Goal: Use online tool/utility: Utilize a website feature to perform a specific function

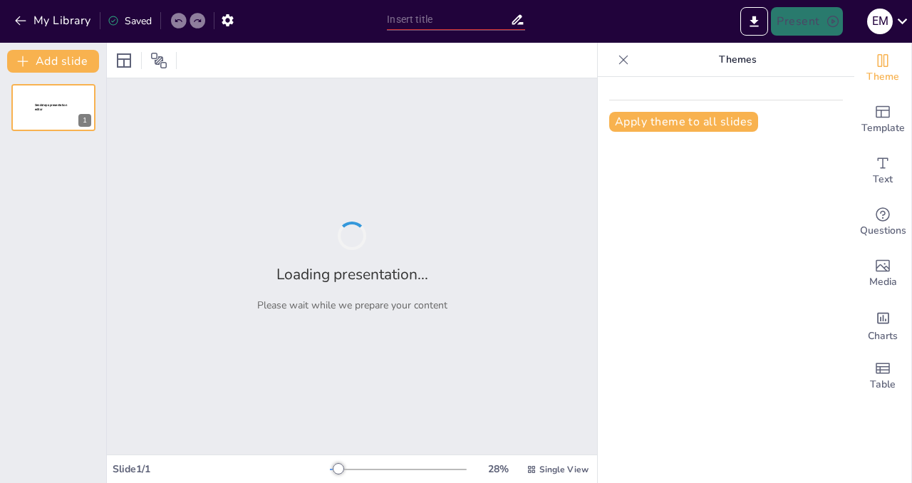
type input "One-Stop Investment Solutions: TIC and ZIPA's Services for Investors in [GEOGRA…"
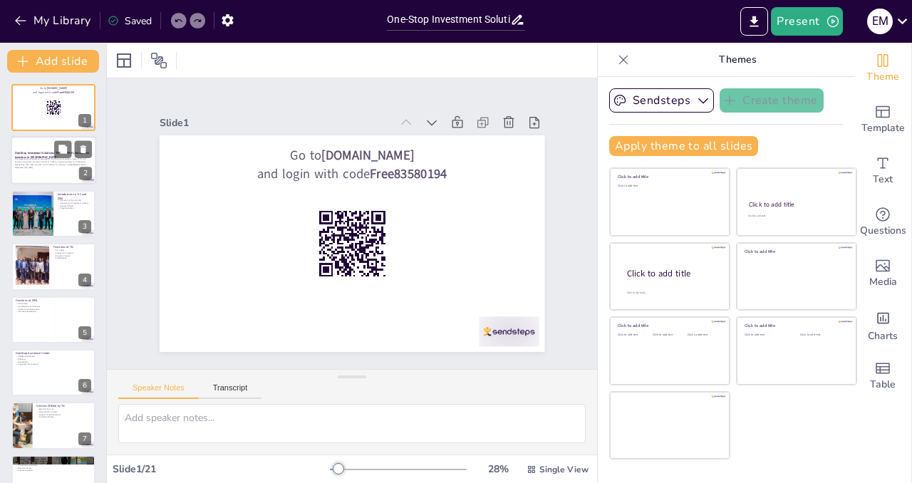
click at [34, 165] on p "This presentation provides an overview of the Tanzania Investment Center (TIC) …" at bounding box center [53, 162] width 77 height 8
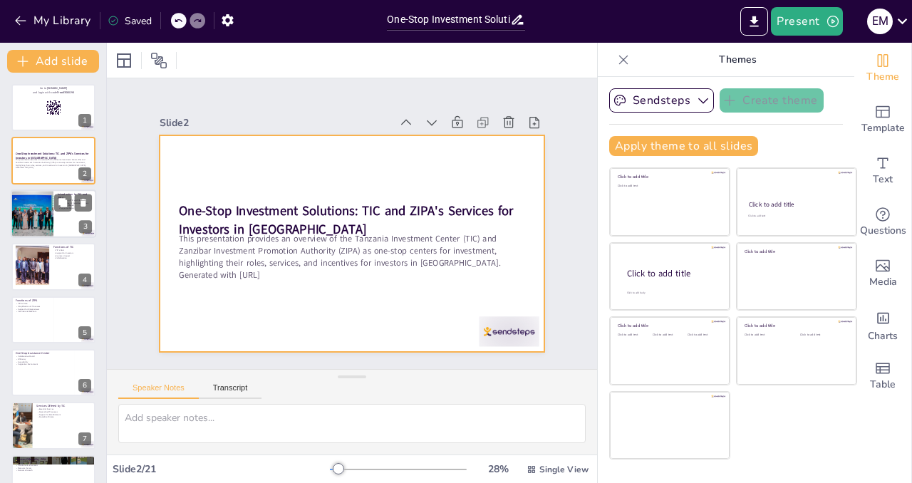
checkbox input "true"
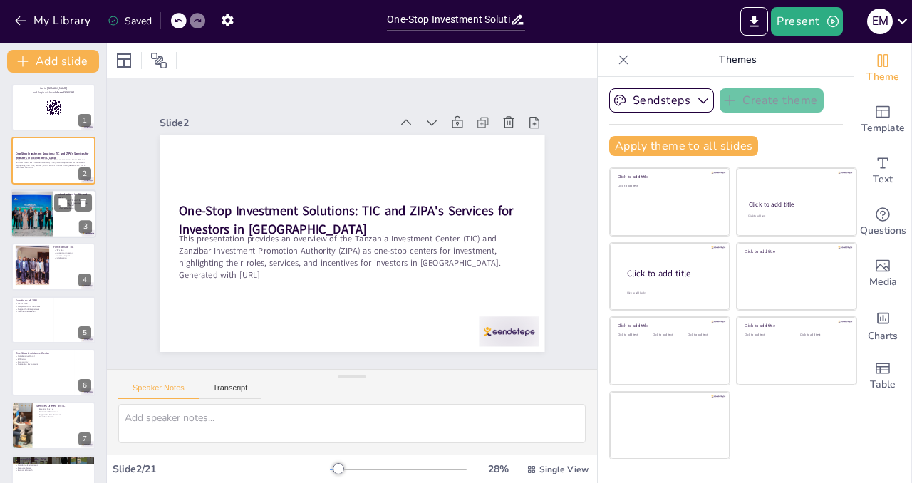
click at [31, 219] on div at bounding box center [32, 214] width 73 height 48
type textarea "TIC and ZIPA play vital roles in facilitating investment in [GEOGRAPHIC_DATA]. …"
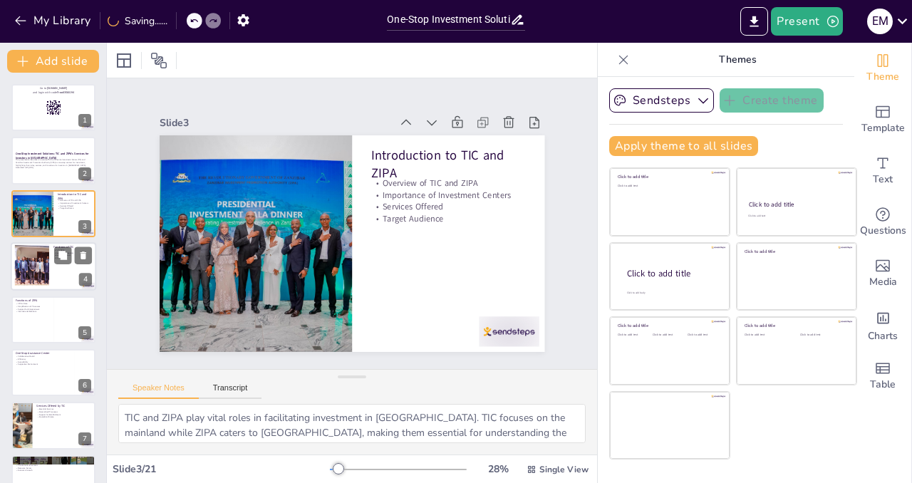
checkbox input "true"
click at [35, 264] on div at bounding box center [32, 266] width 77 height 43
type textarea "TIC acts as a central hub for investment coordination, helping investors naviga…"
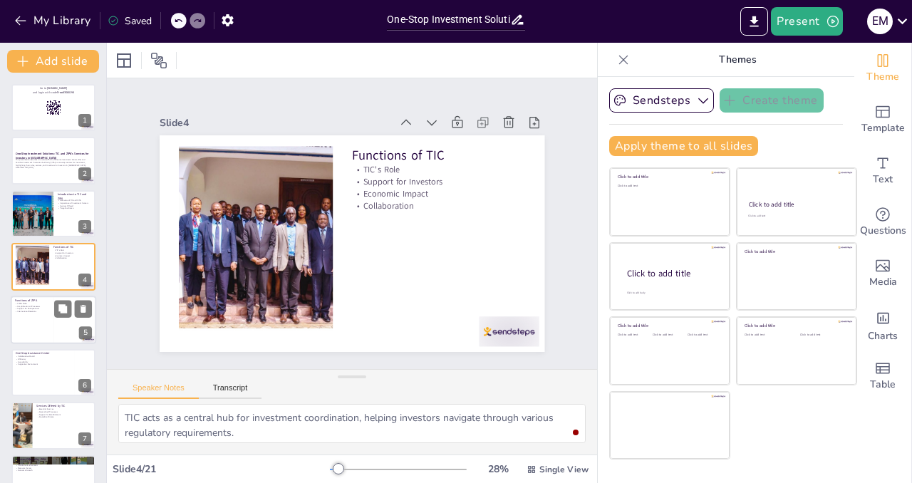
checkbox input "true"
click at [41, 343] on div "Functions of ZIPA ZIPA's Role Simplification of Processes Support for Entrepren…" at bounding box center [54, 320] width 86 height 48
type textarea "ZIPA focuses on promoting [GEOGRAPHIC_DATA] as a viable investment destination,…"
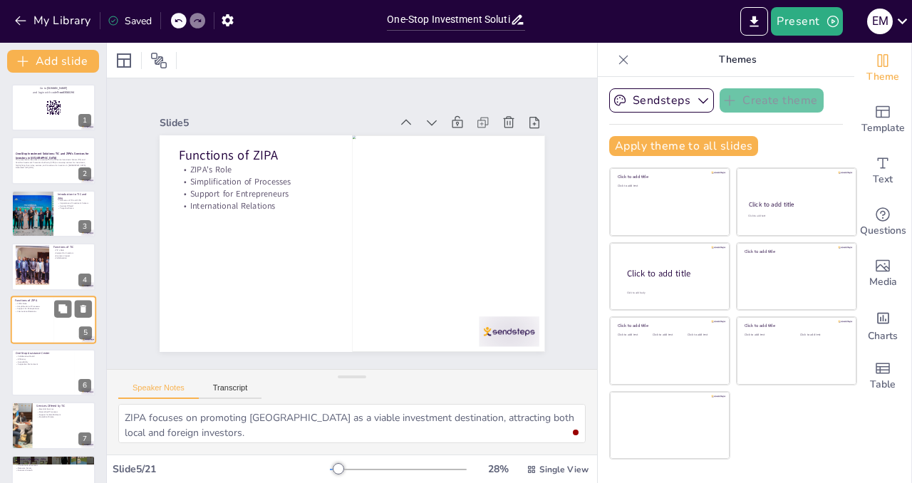
scroll to position [41, 0]
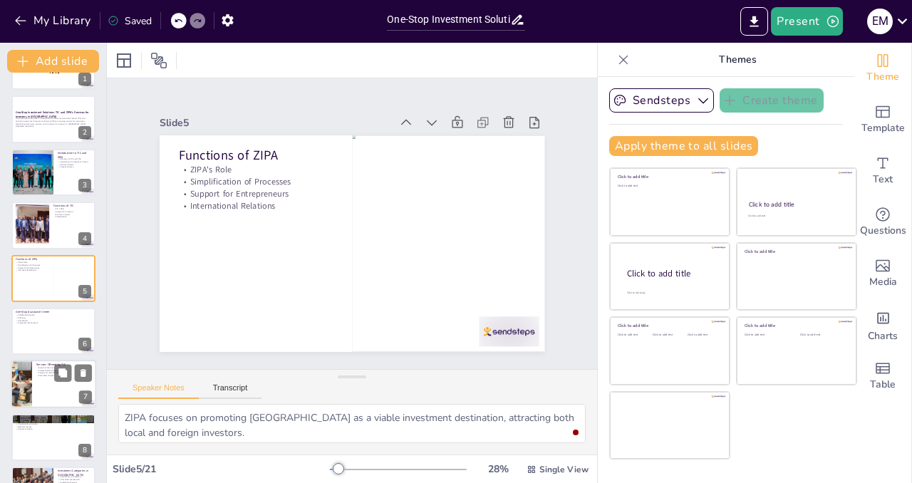
checkbox input "true"
click at [41, 393] on div at bounding box center [54, 385] width 86 height 48
type textarea "TIC's essential services are designed to meet the needs of investors, ensuring …"
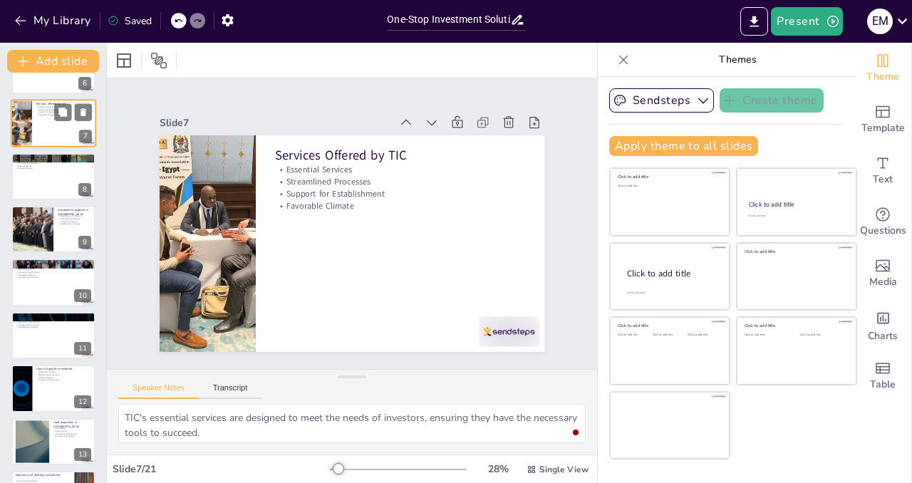
checkbox input "true"
click at [41, 393] on div at bounding box center [53, 388] width 84 height 47
type textarea "Understanding the application process is vital for investors to navigate the re…"
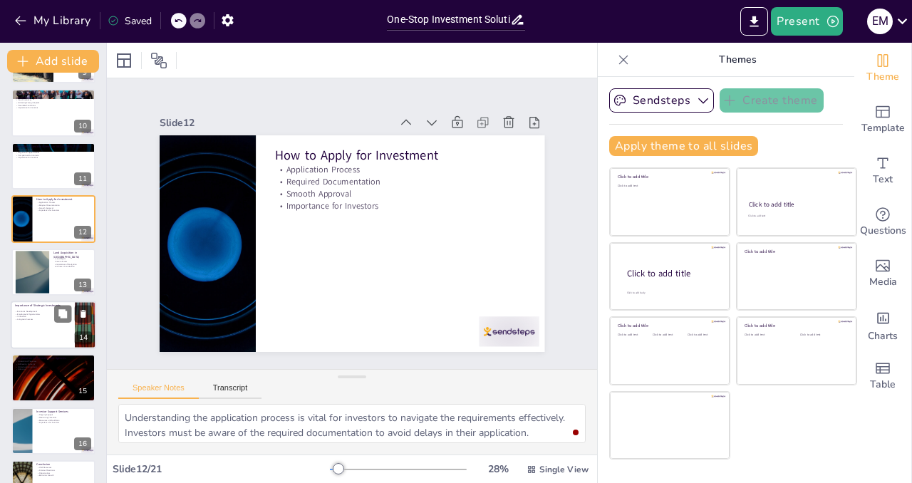
scroll to position [473, 0]
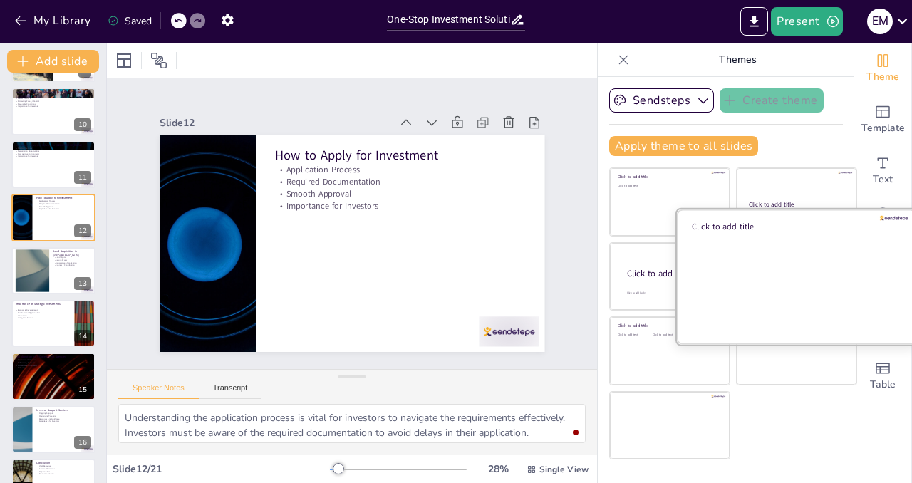
checkbox input "true"
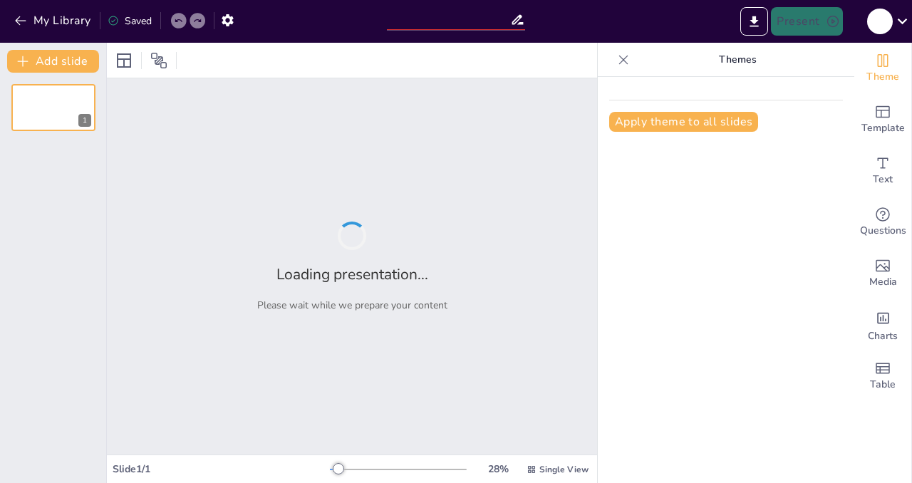
type input "One-Stop Investment Solutions: TIC and ZIPA's Services for Investors in [GEOGRA…"
